Goal: Information Seeking & Learning: Check status

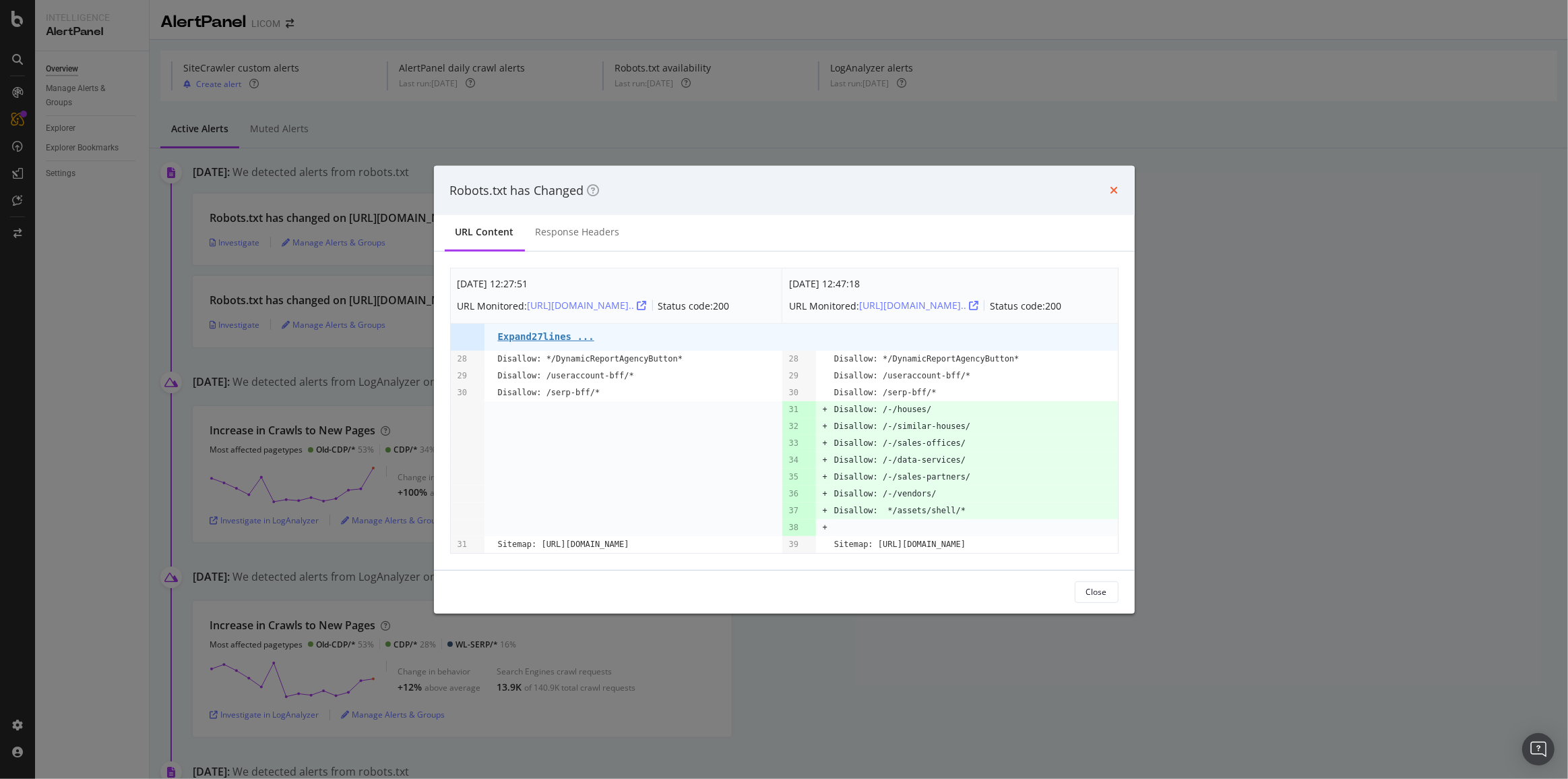
click at [1112, 185] on icon "times" at bounding box center [1115, 190] width 8 height 11
